Goal: Task Accomplishment & Management: Manage account settings

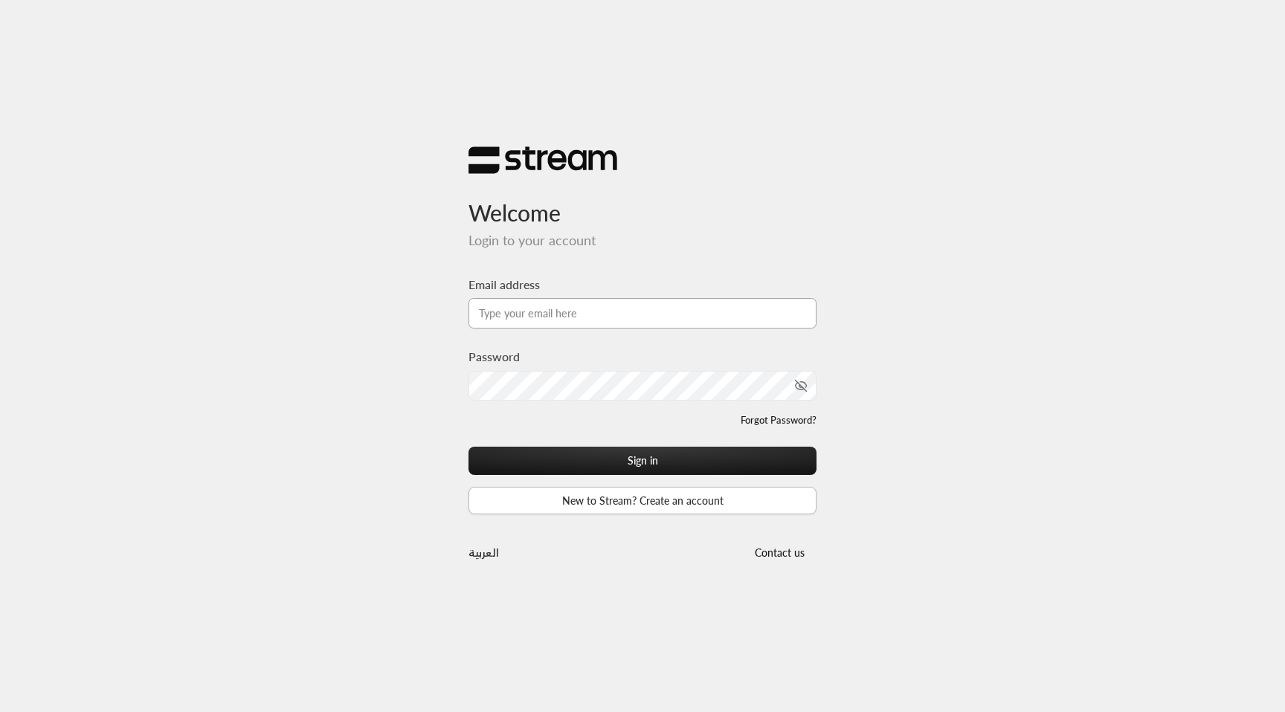
type input "[EMAIL_ADDRESS][DOMAIN_NAME]"
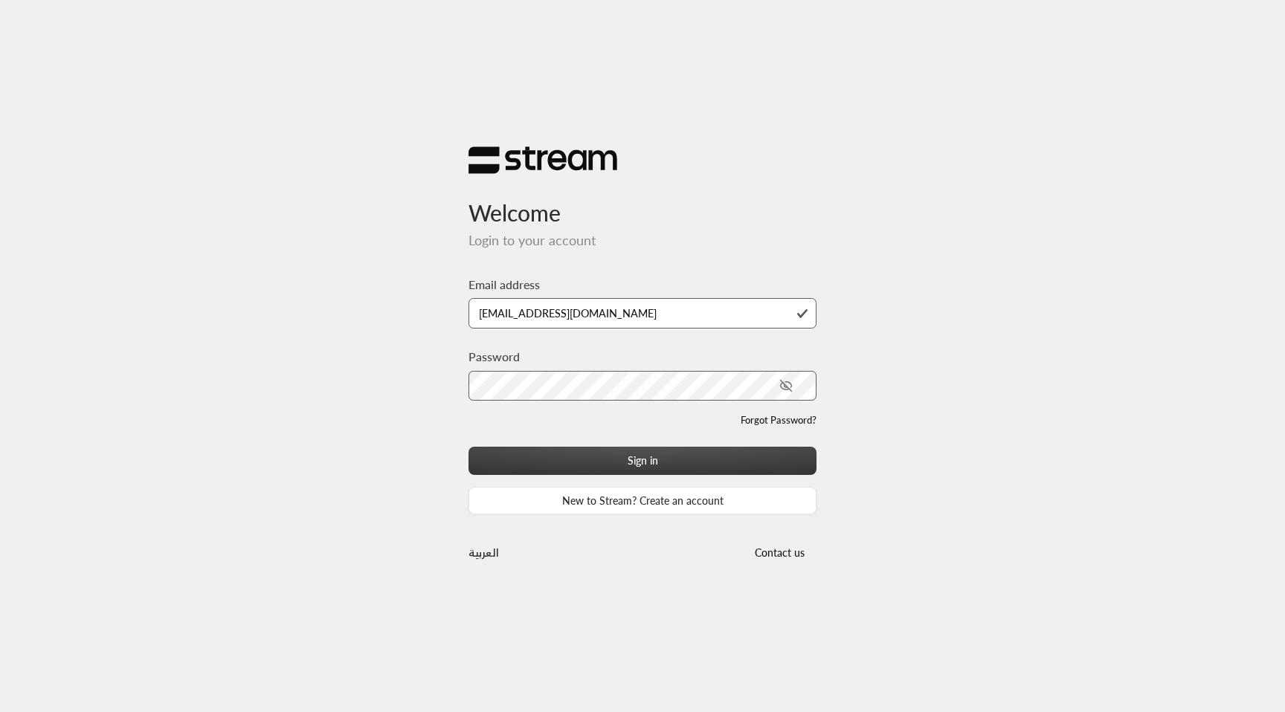
click at [613, 457] on button "Sign in" at bounding box center [643, 461] width 348 height 28
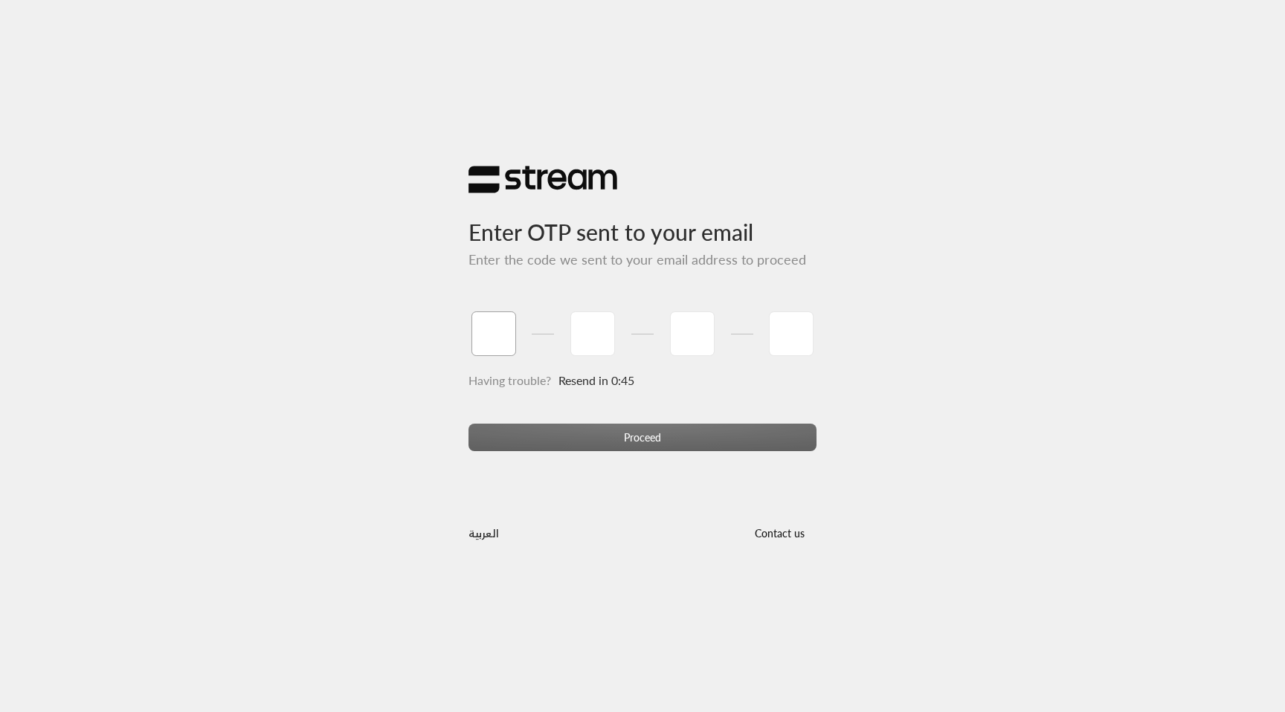
paste input "9"
type input "9"
type input "5"
type input "9"
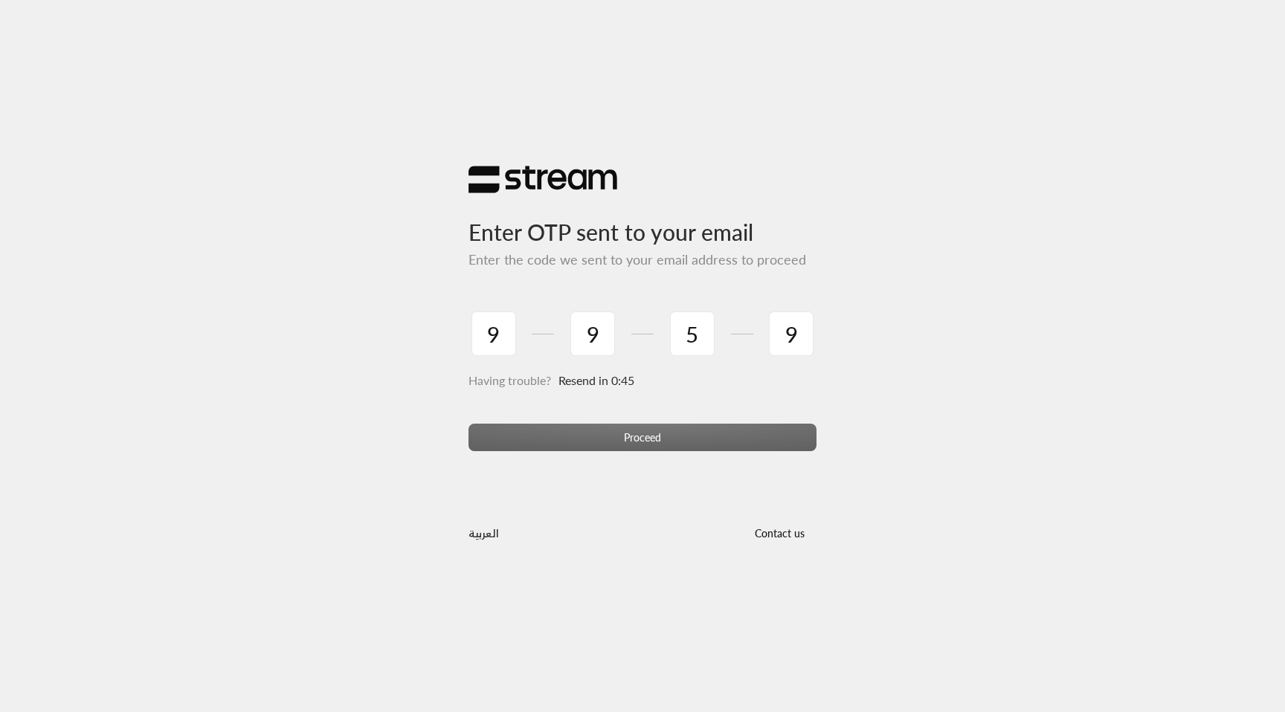
click at [676, 439] on div "Proceed" at bounding box center [643, 444] width 348 height 40
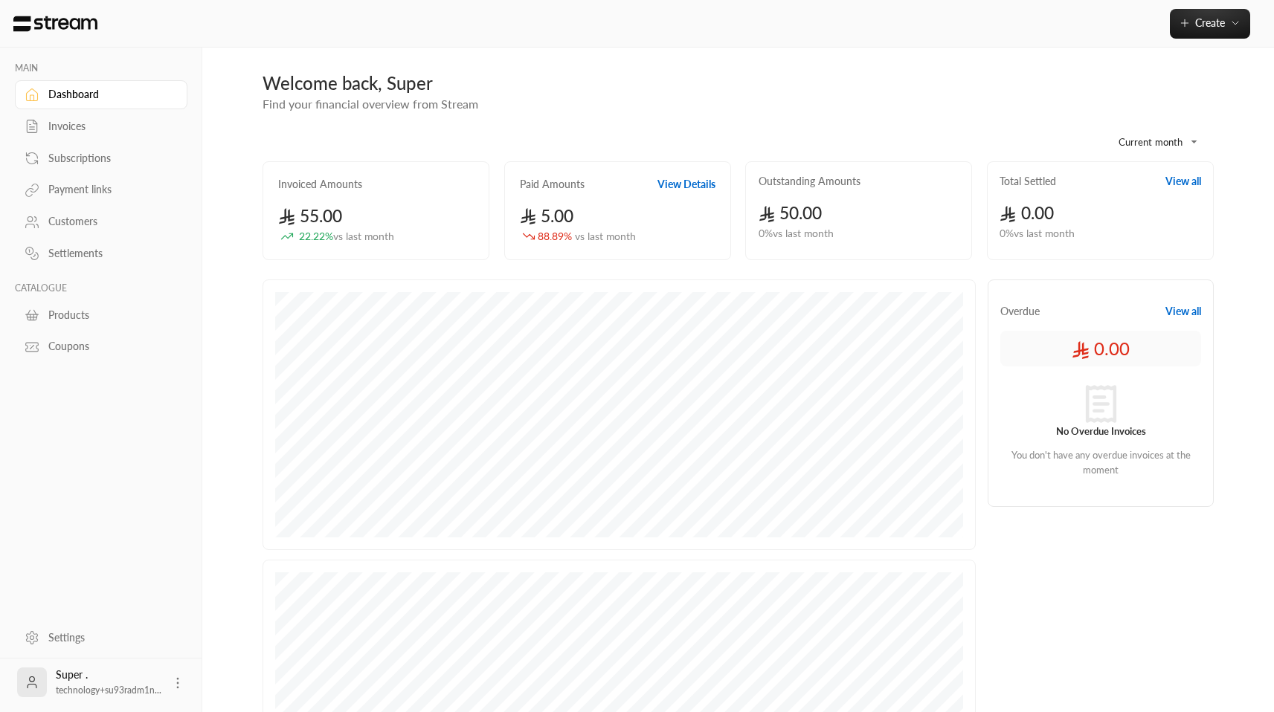
click at [129, 692] on span "technology+su93radm1n..." at bounding box center [109, 690] width 106 height 11
click at [128, 692] on span "technology+su93radm1n..." at bounding box center [109, 690] width 106 height 11
click at [131, 683] on div "Super . technology+su93radm1n..." at bounding box center [109, 683] width 106 height 30
click at [129, 684] on div "Super . technology+su93radm1n..." at bounding box center [109, 683] width 106 height 30
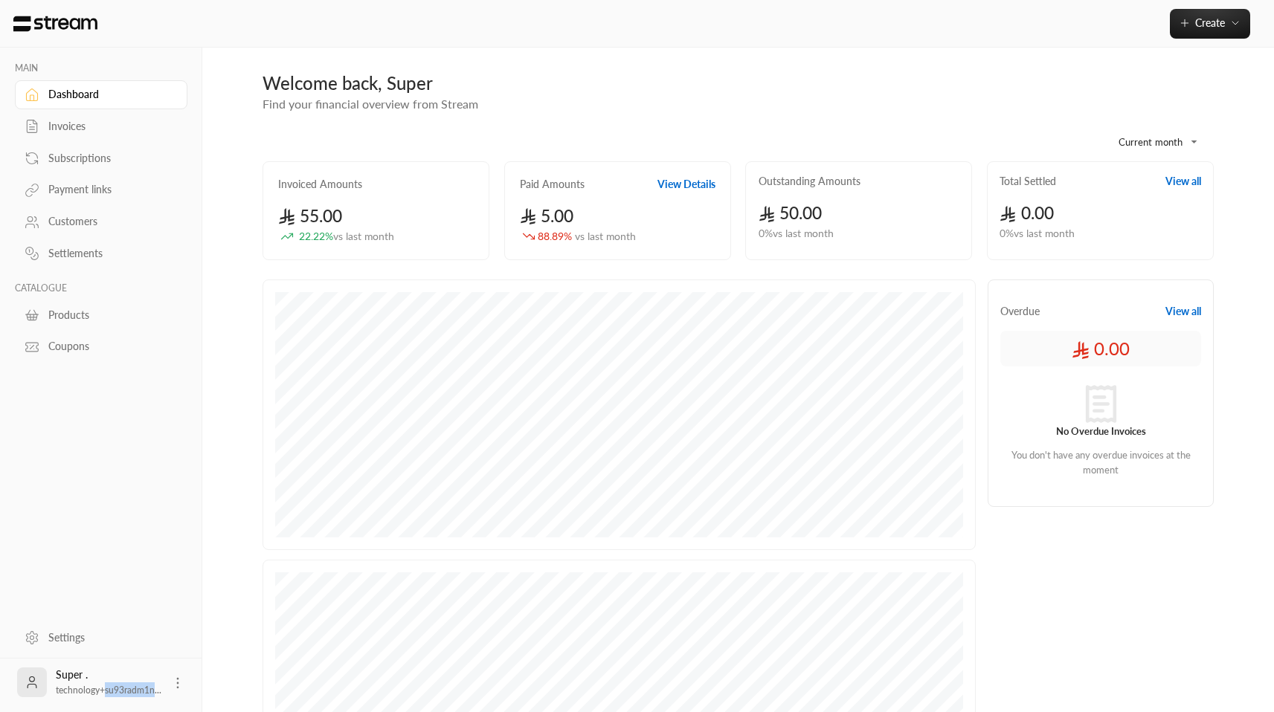
click at [80, 156] on div "Subscriptions" at bounding box center [108, 158] width 120 height 15
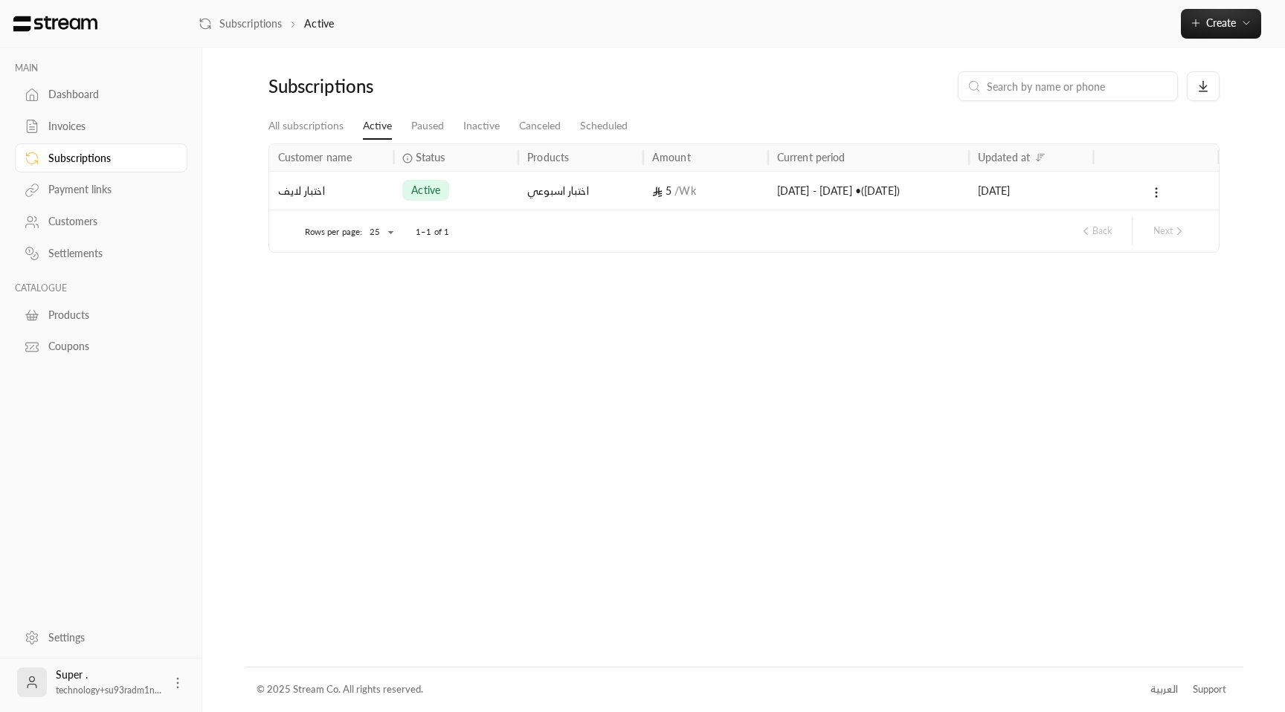
click at [652, 190] on icon at bounding box center [657, 192] width 10 height 10
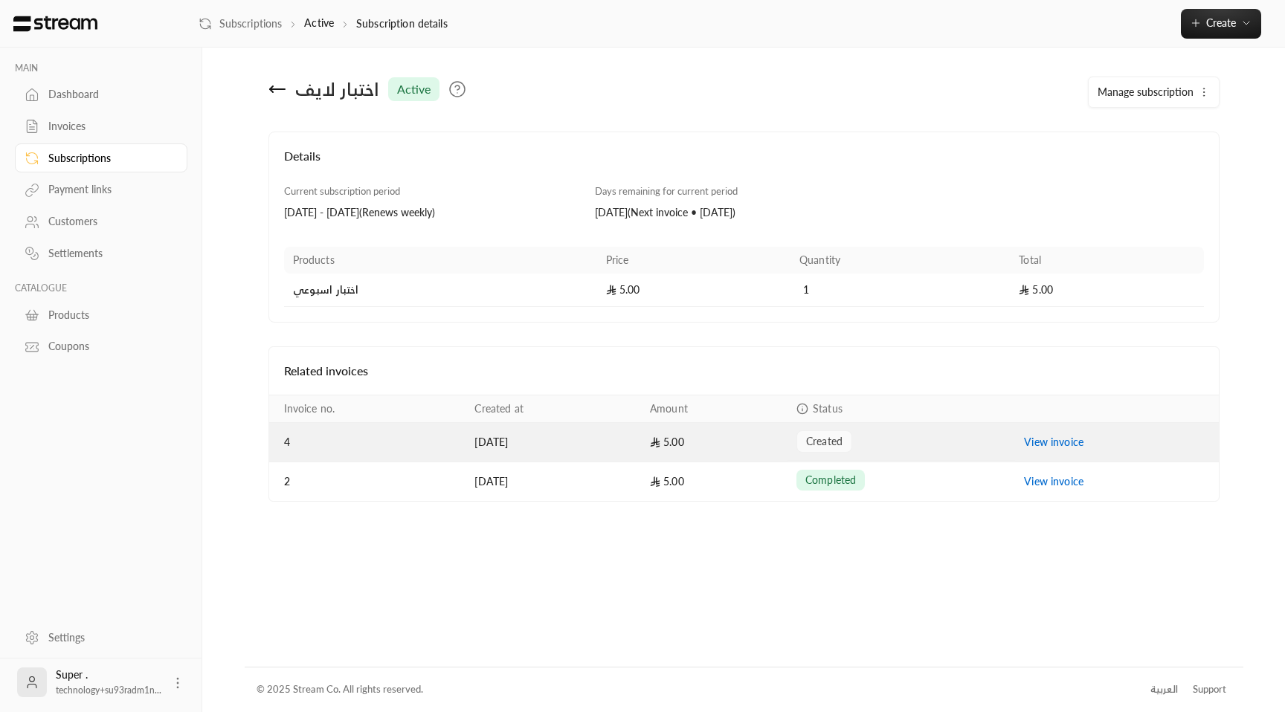
click at [1047, 441] on link "View invoice" at bounding box center [1053, 442] width 59 height 13
